Goal: Task Accomplishment & Management: Use online tool/utility

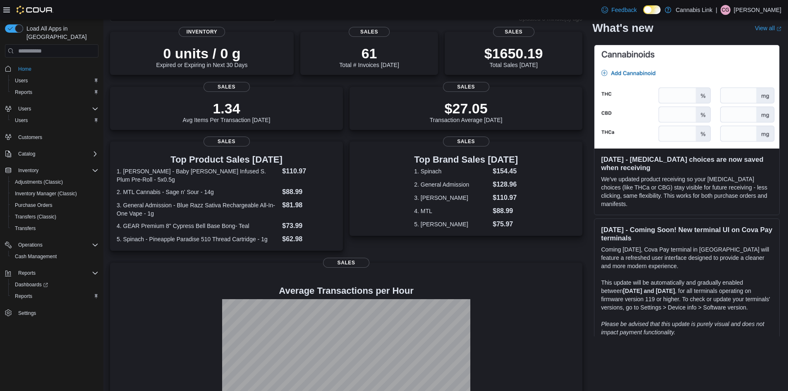
scroll to position [19, 0]
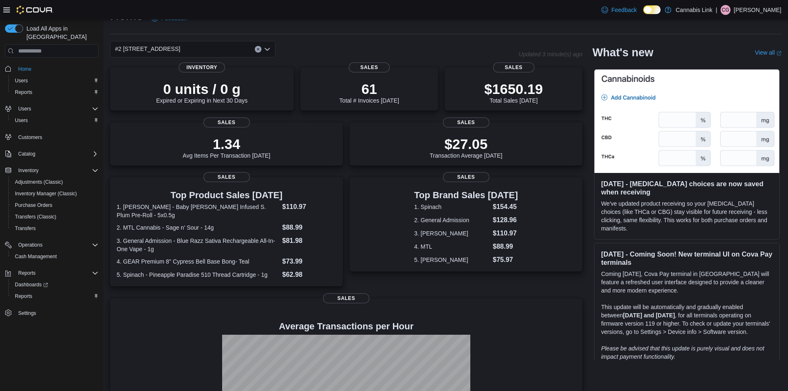
click at [256, 48] on button "Clear input" at bounding box center [258, 49] width 7 height 7
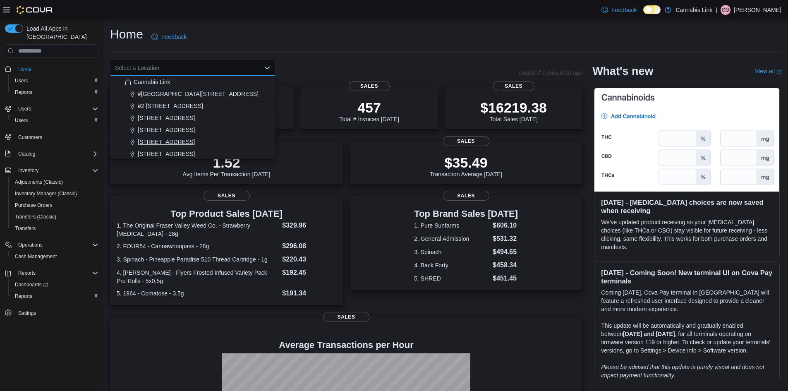
click at [188, 139] on span "[STREET_ADDRESS]" at bounding box center [166, 142] width 57 height 8
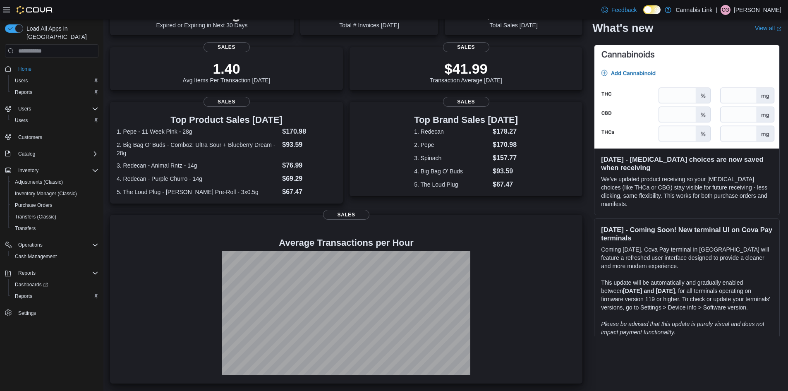
scroll to position [11, 0]
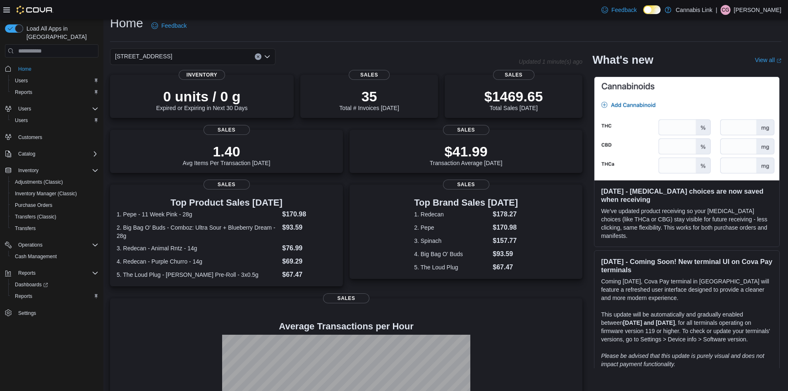
click at [256, 59] on button "Clear input" at bounding box center [258, 56] width 7 height 7
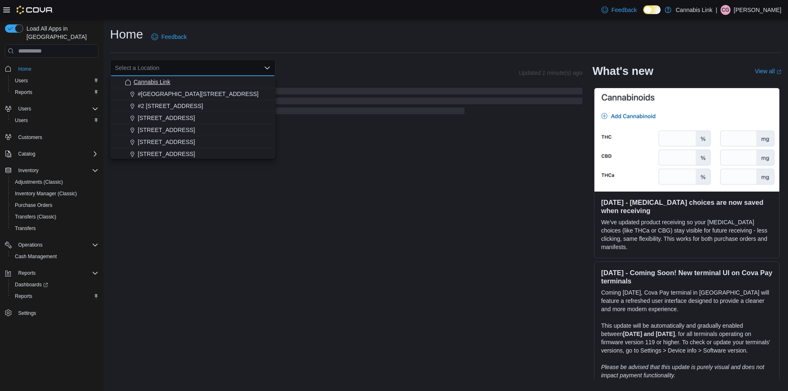
scroll to position [0, 0]
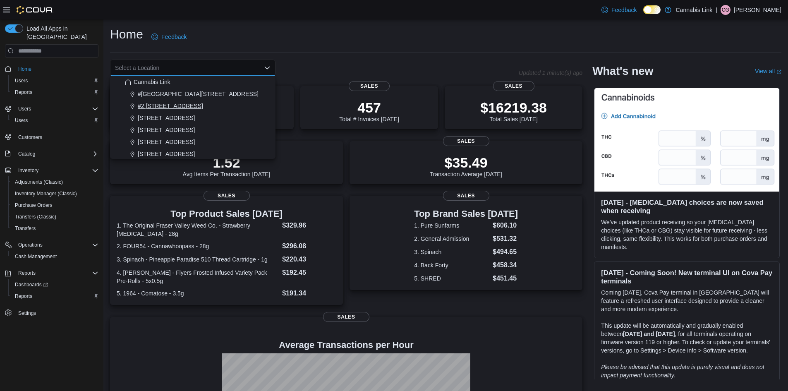
click at [177, 105] on span "#2 [STREET_ADDRESS]" at bounding box center [170, 106] width 65 height 8
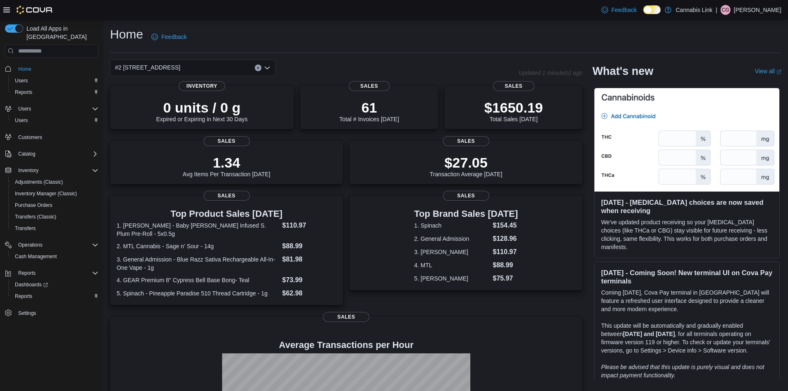
scroll to position [101, 0]
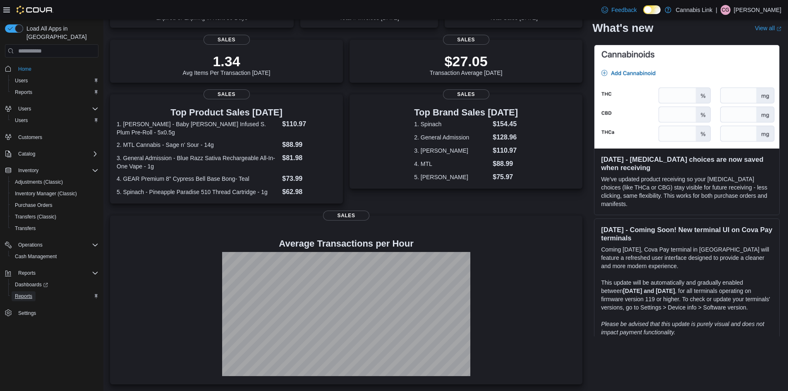
click at [26, 293] on span "Reports" at bounding box center [23, 296] width 17 height 7
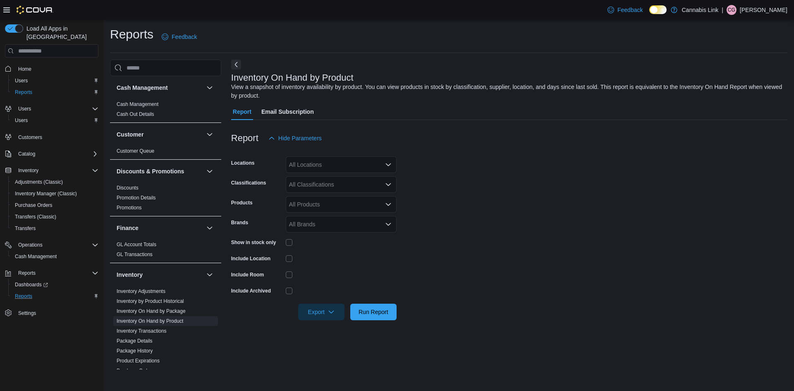
click at [327, 165] on div "All Locations" at bounding box center [341, 164] width 111 height 17
click at [452, 191] on form "Locations All Locations Classifications All Classifications Products All Produc…" at bounding box center [509, 233] width 556 height 174
click at [376, 169] on div "All Locations" at bounding box center [341, 164] width 111 height 17
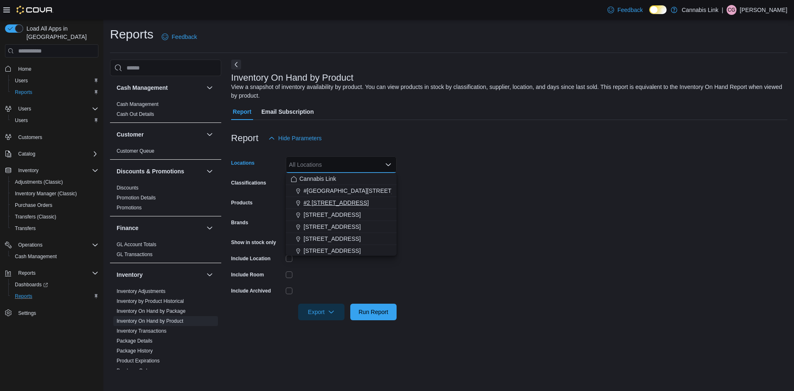
click at [352, 200] on span "#2 [STREET_ADDRESS]" at bounding box center [336, 203] width 65 height 8
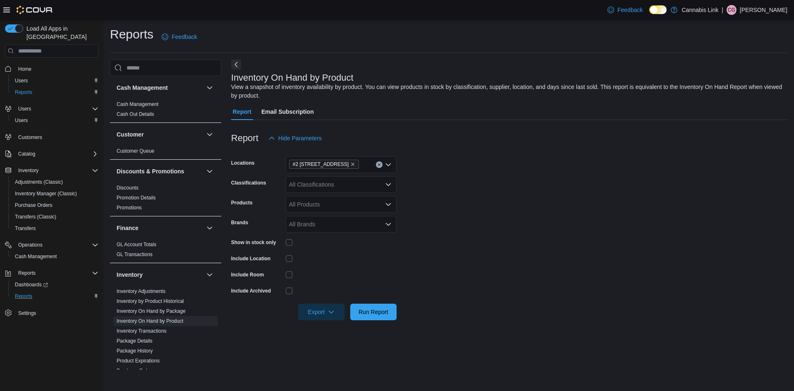
click at [509, 208] on form "Locations #2 [STREET_ADDRESS] Classifications All Classifications Products All …" at bounding box center [509, 233] width 556 height 174
click at [376, 228] on div "All Brands" at bounding box center [341, 224] width 111 height 17
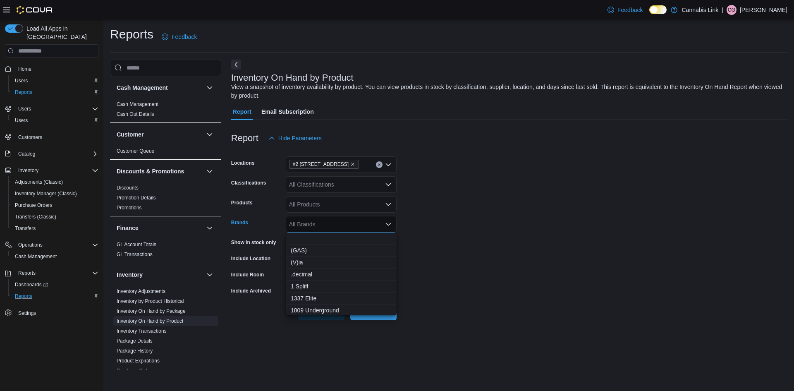
click at [521, 241] on form "Locations #2 [STREET_ADDRESS] Classifications All Classifications Products All …" at bounding box center [509, 233] width 556 height 174
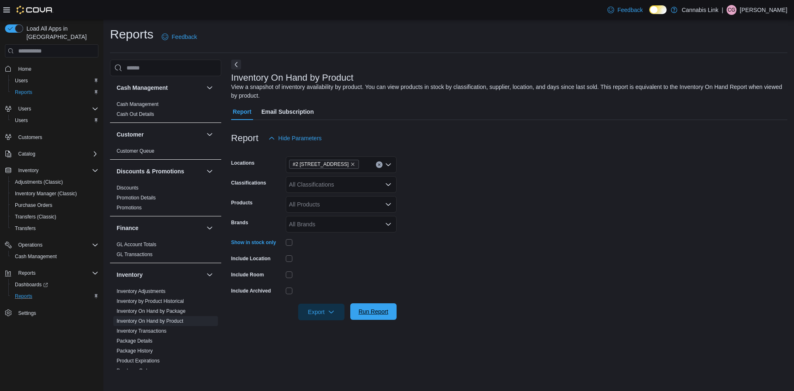
click at [375, 310] on span "Run Report" at bounding box center [374, 311] width 30 height 8
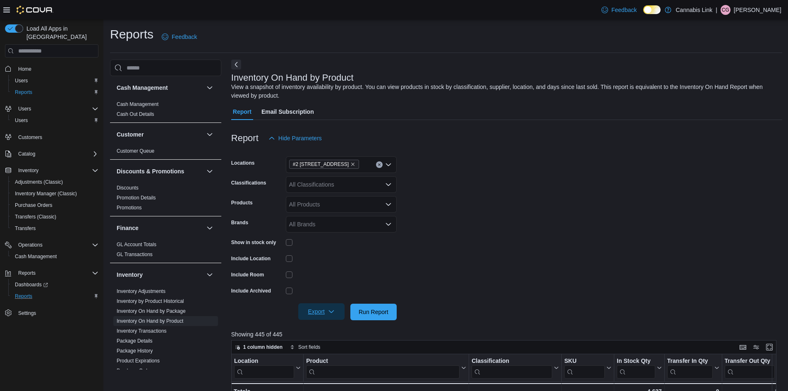
click at [330, 306] on span "Export" at bounding box center [321, 311] width 36 height 17
click at [325, 328] on span "Export to Excel" at bounding box center [322, 328] width 37 height 7
